Goal: Information Seeking & Learning: Find specific fact

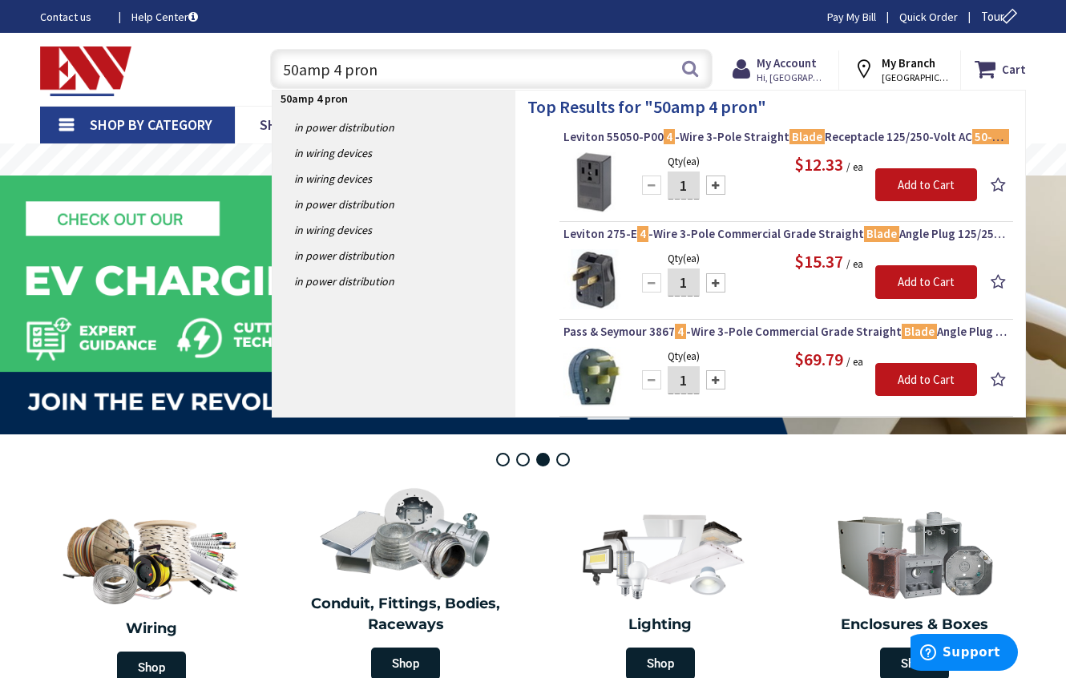
type input "50amp 4 prong"
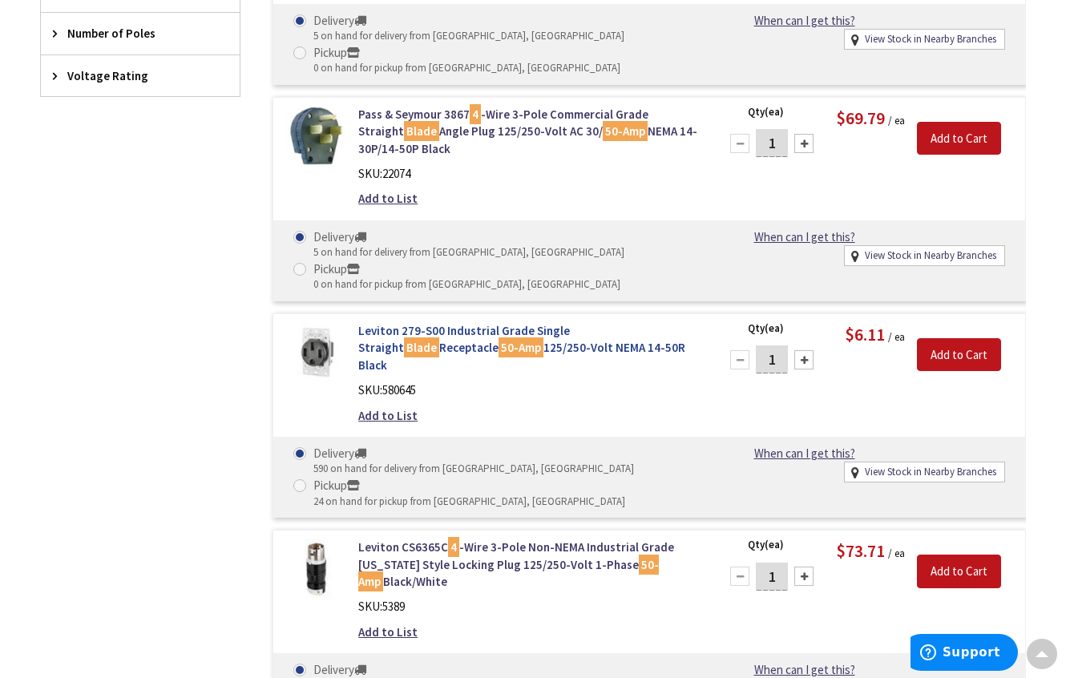
scroll to position [759, 0]
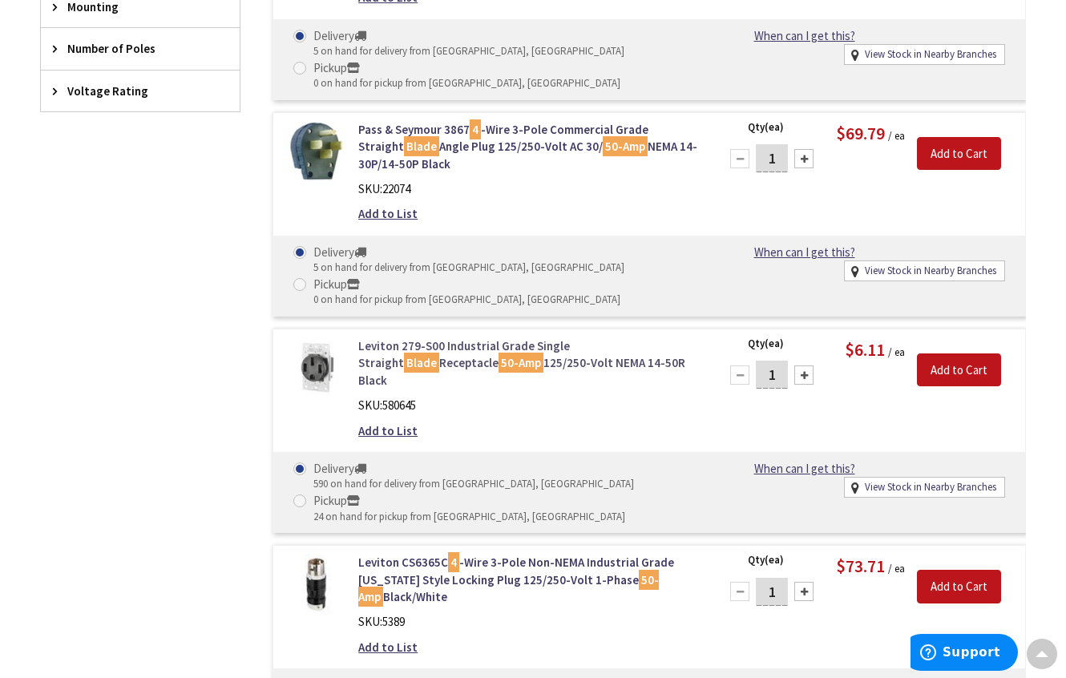
click at [505, 369] on link "Leviton 279-S00 Industrial Grade Single Straight Blade Receptacle 50-Amp 125/25…" at bounding box center [529, 363] width 342 height 51
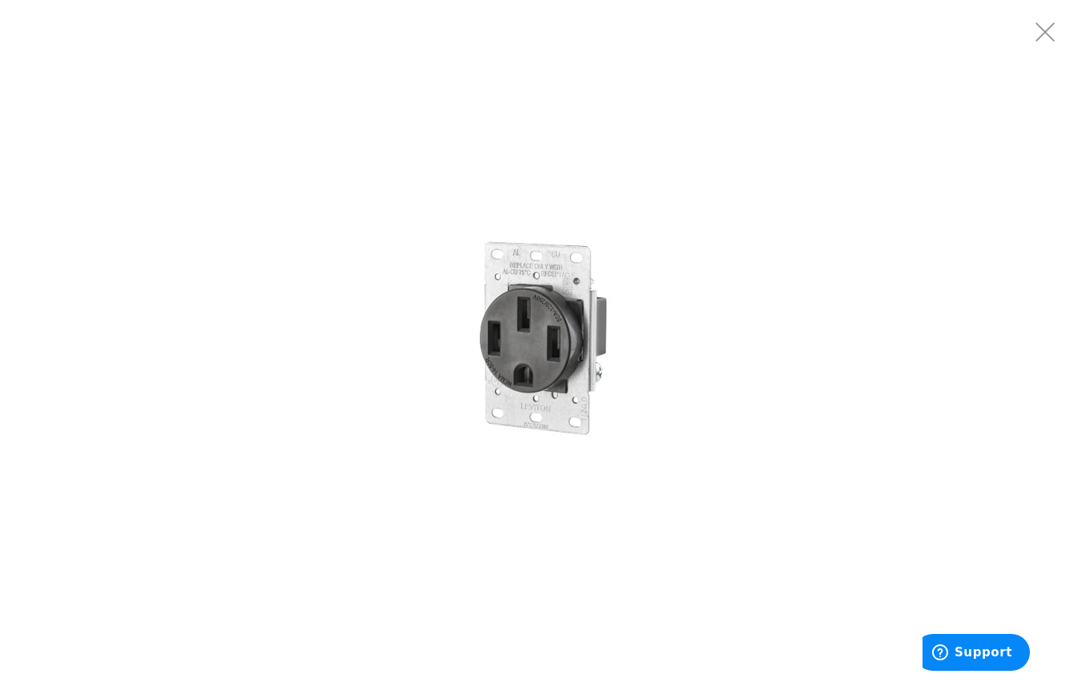
click at [569, 320] on img at bounding box center [539, 339] width 241 height 241
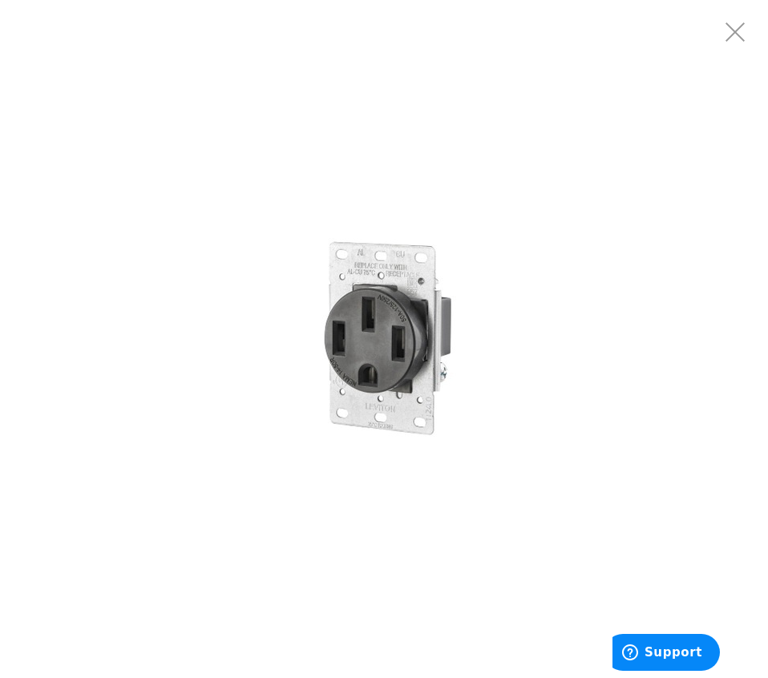
click at [738, 38] on div "Search 3" at bounding box center [384, 22] width 768 height 45
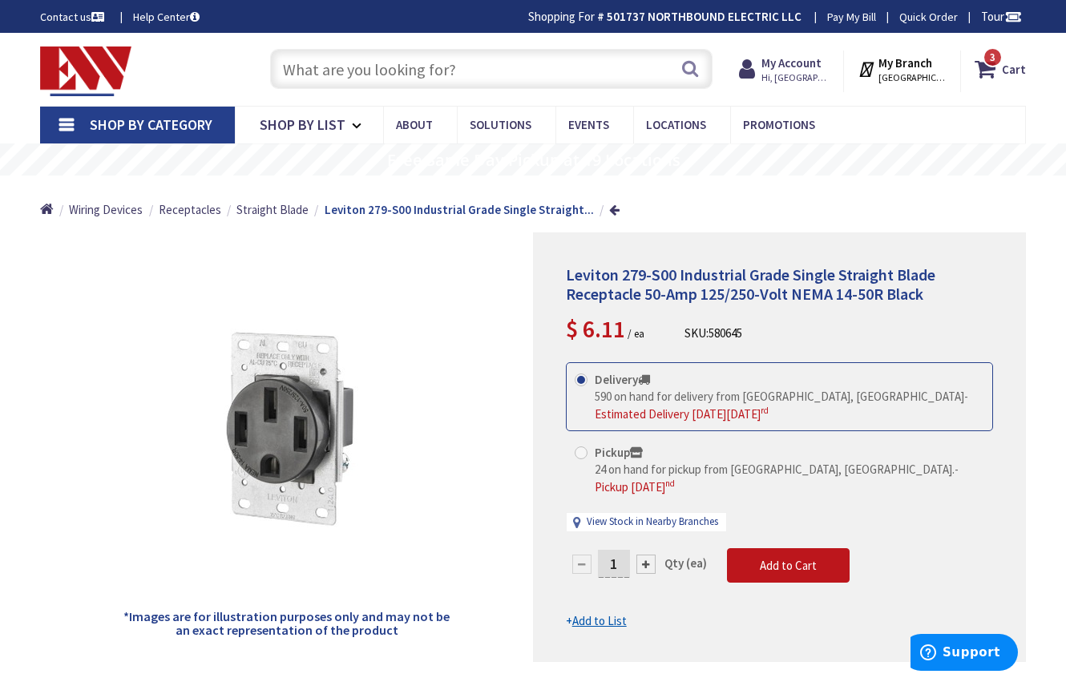
click at [364, 75] on input "text" at bounding box center [491, 69] width 443 height 40
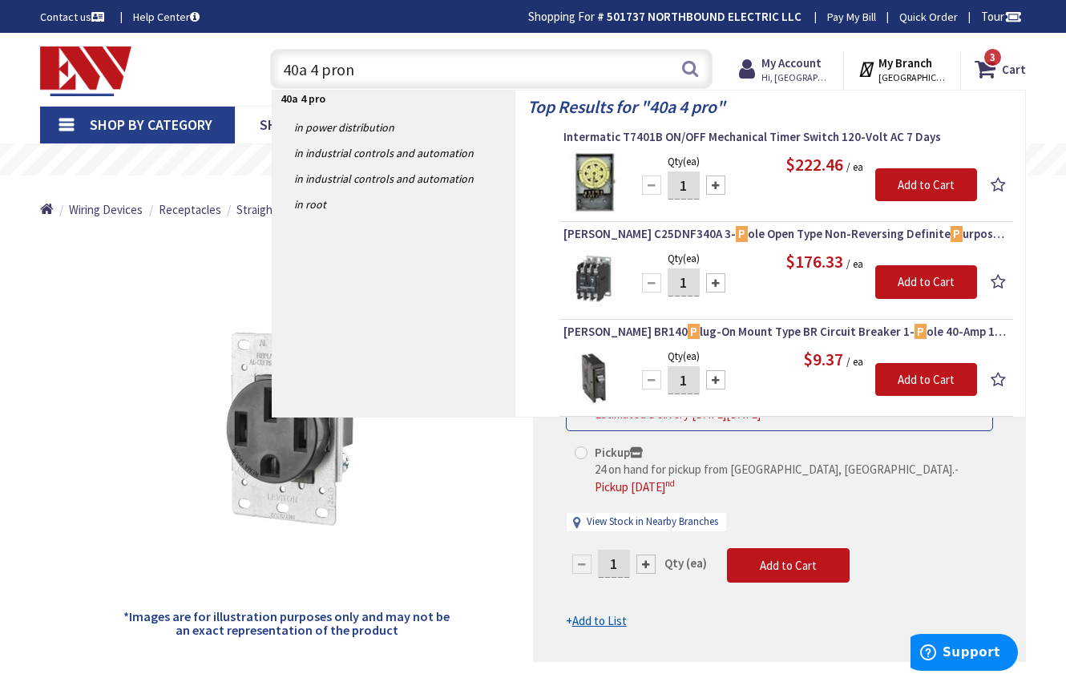
type input "40a 4 prong"
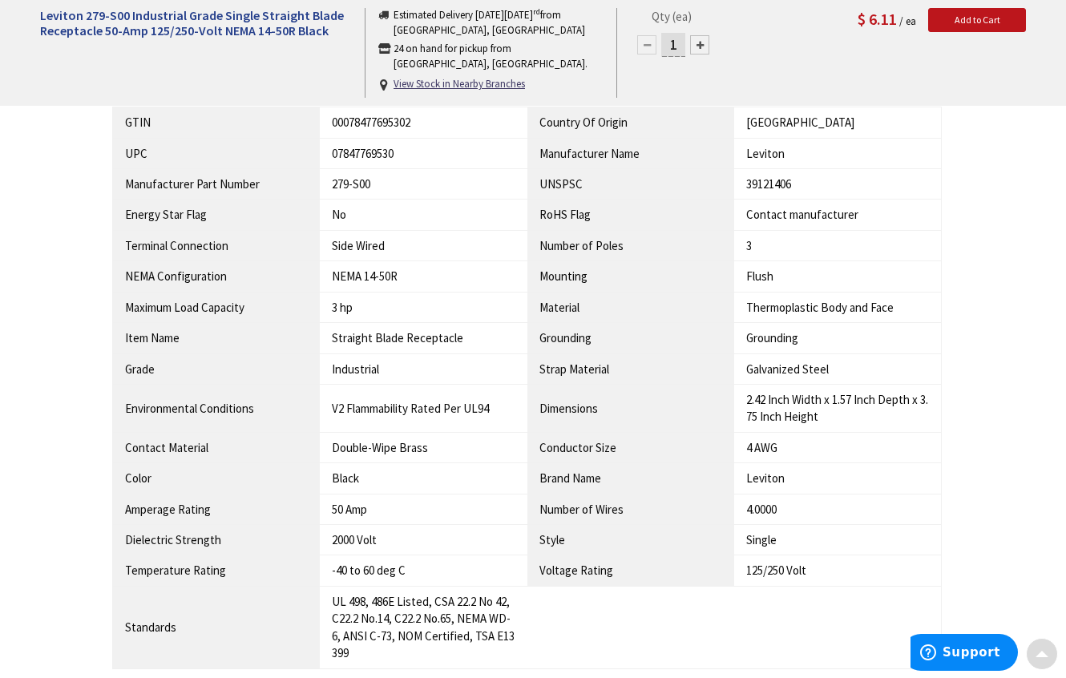
scroll to position [1363, 0]
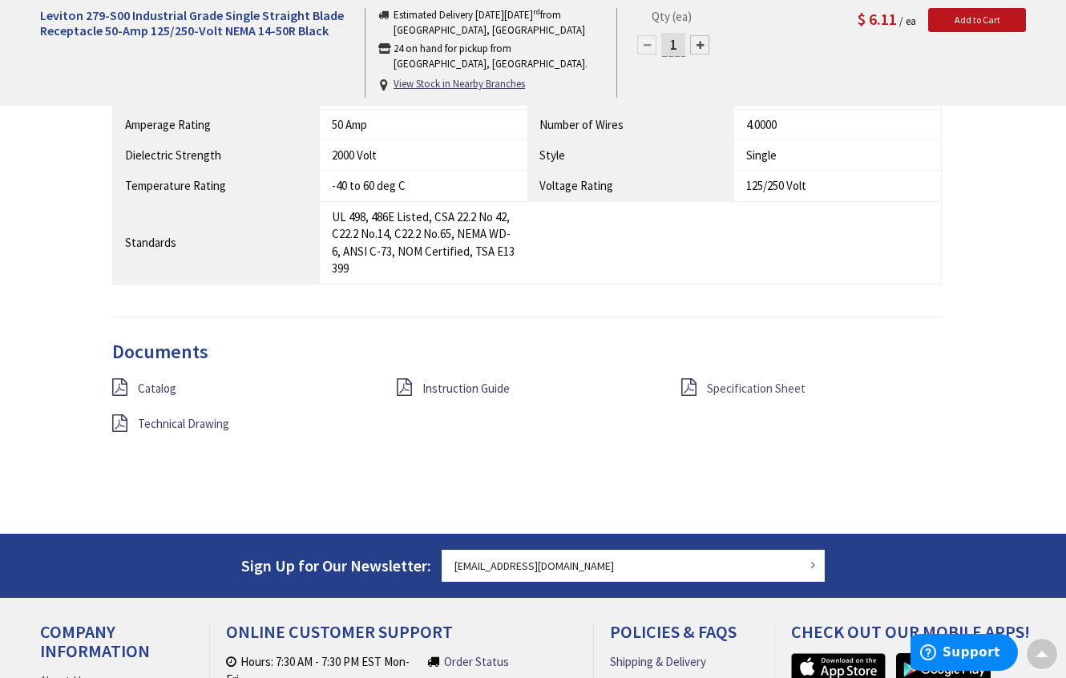
click at [749, 381] on span "Specification Sheet" at bounding box center [756, 388] width 99 height 15
